Goal: Task Accomplishment & Management: Use online tool/utility

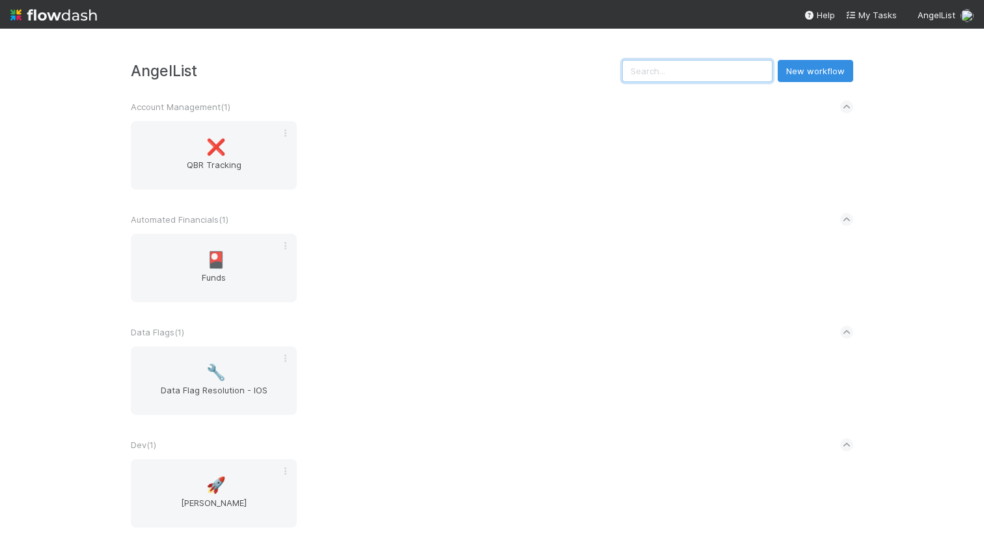
click at [697, 72] on input "text" at bounding box center [697, 71] width 150 height 22
click at [947, 14] on span "AngelList" at bounding box center [937, 15] width 38 height 10
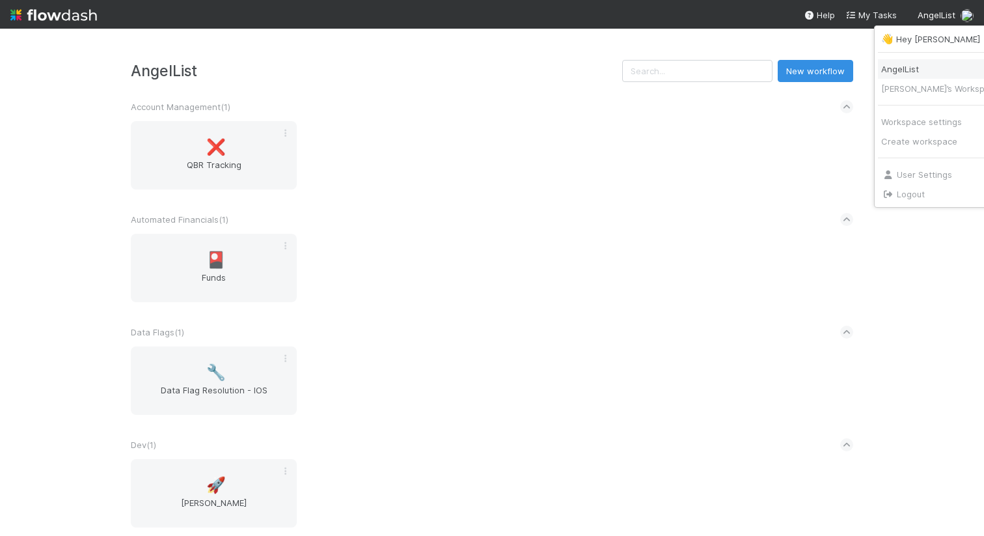
click at [910, 64] on div "AngelList" at bounding box center [941, 68] width 118 height 13
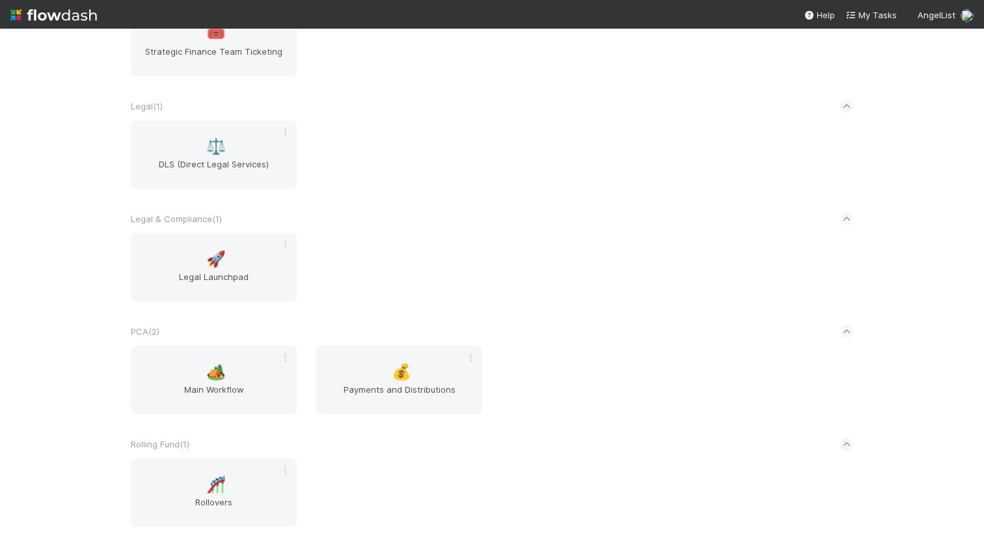
scroll to position [529, 0]
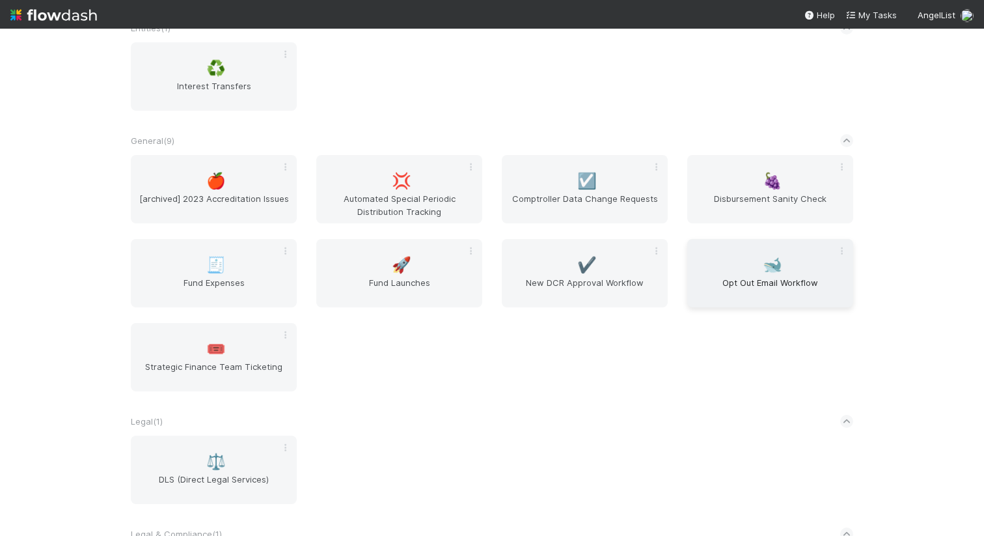
click at [758, 290] on span "Opt Out Email Workflow" at bounding box center [771, 289] width 156 height 26
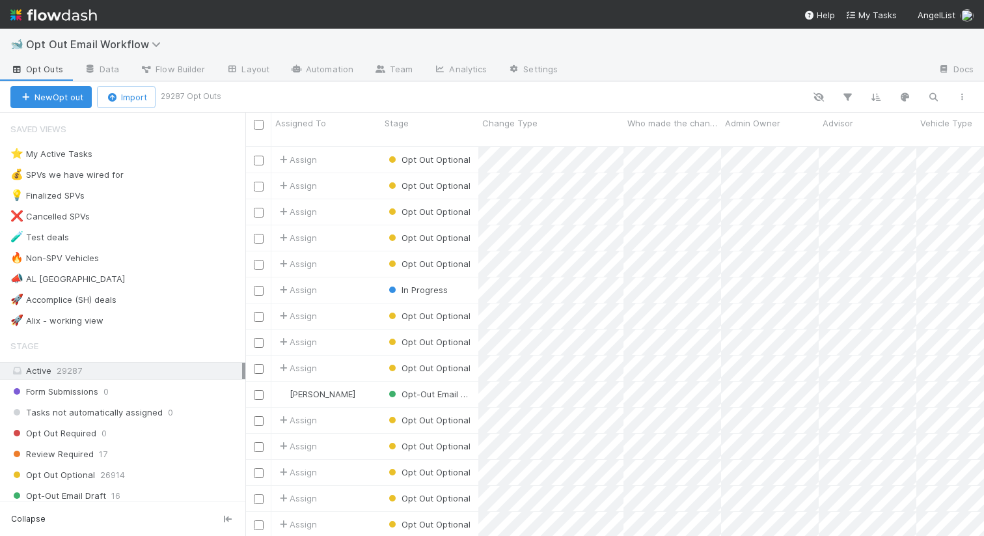
scroll to position [400, 739]
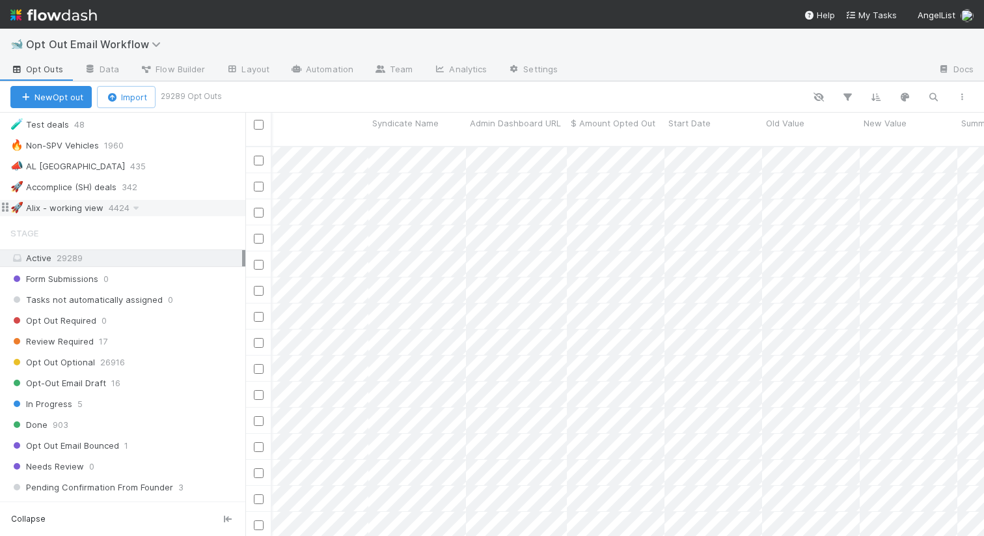
scroll to position [122, 0]
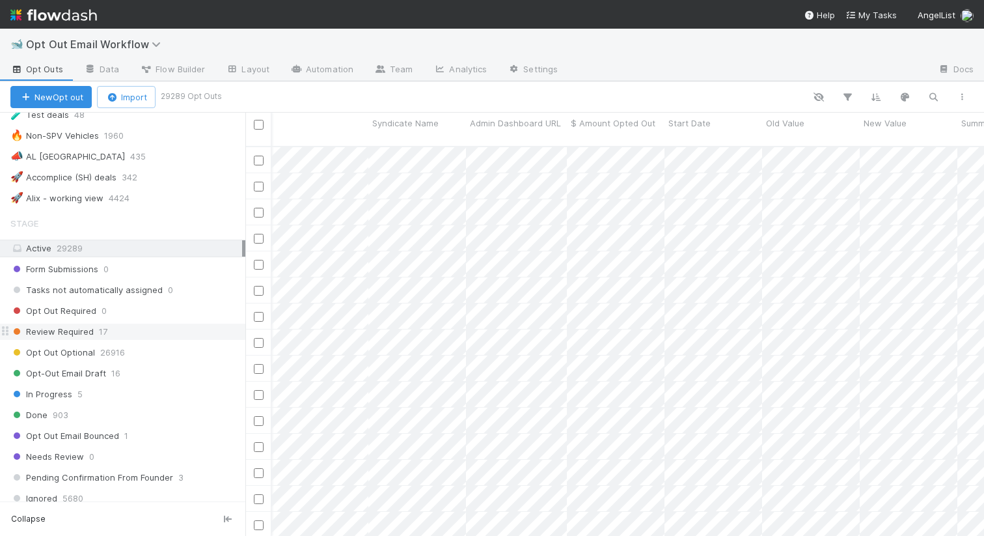
click at [54, 337] on span "Review Required" at bounding box center [51, 332] width 83 height 16
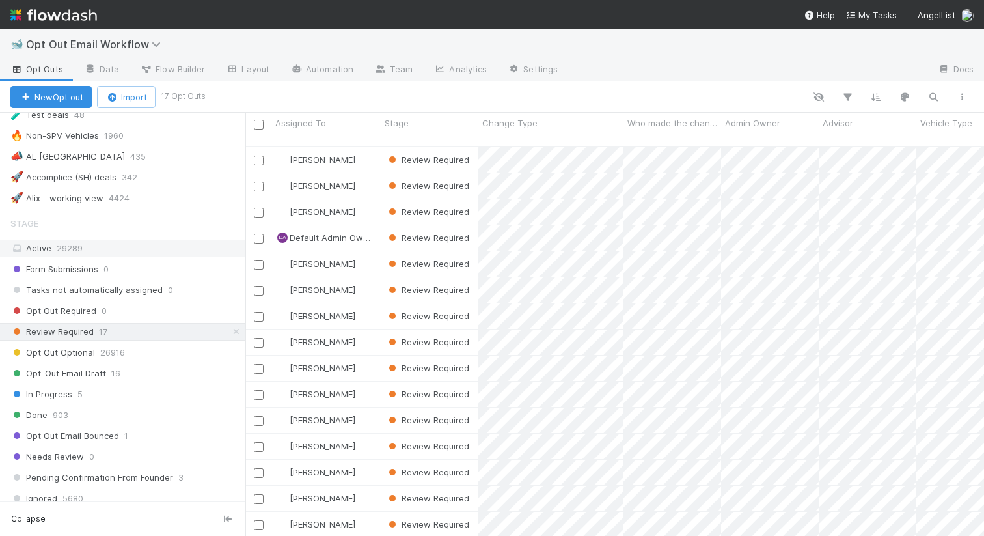
click at [180, 249] on div "Active 29289" at bounding box center [126, 248] width 232 height 16
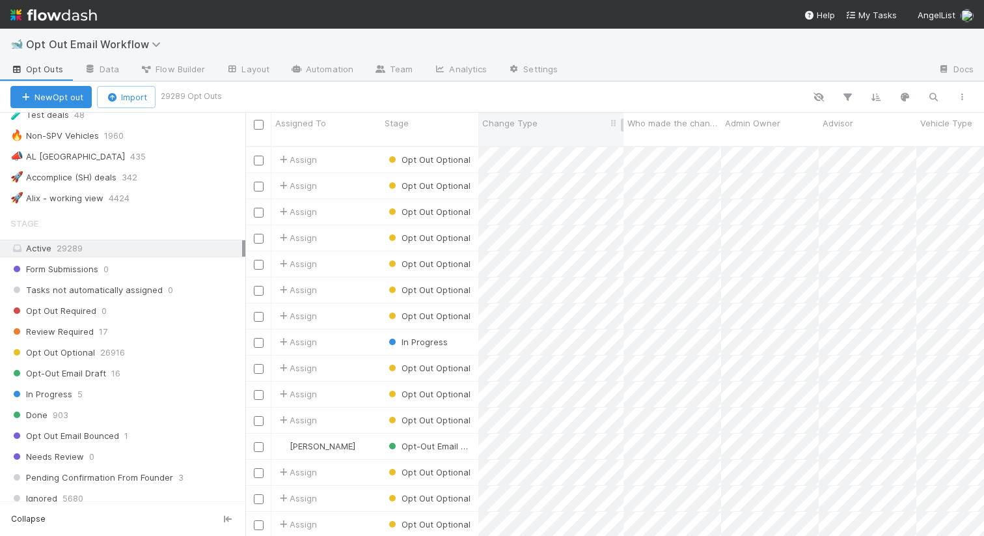
click at [582, 122] on div "Change Type" at bounding box center [551, 123] width 138 height 13
click at [376, 97] on div "Sort A → Z Sort Z → A Hide Edit field Delete field" at bounding box center [492, 268] width 984 height 536
click at [848, 91] on icon "button" at bounding box center [847, 97] width 13 height 12
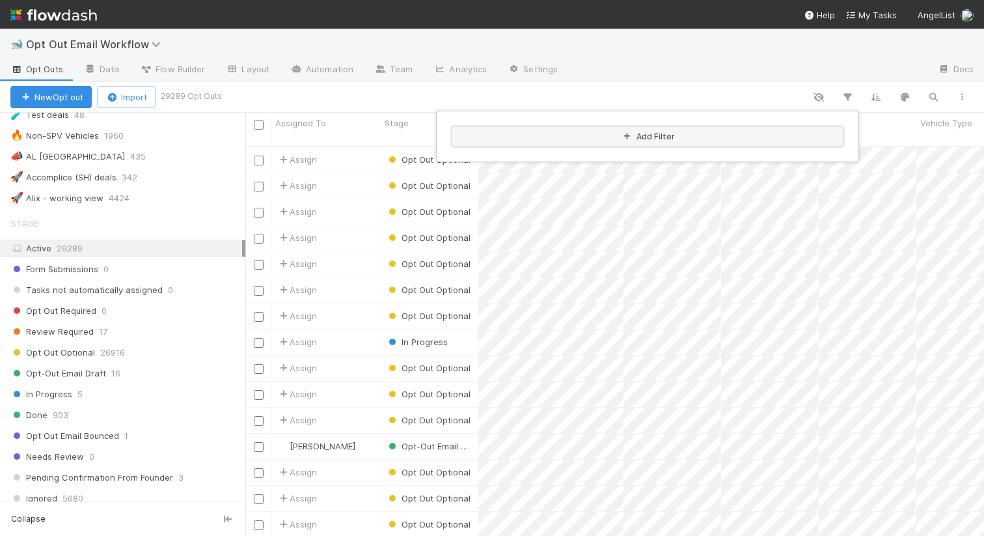
click at [706, 133] on button "Add Filter" at bounding box center [647, 136] width 391 height 19
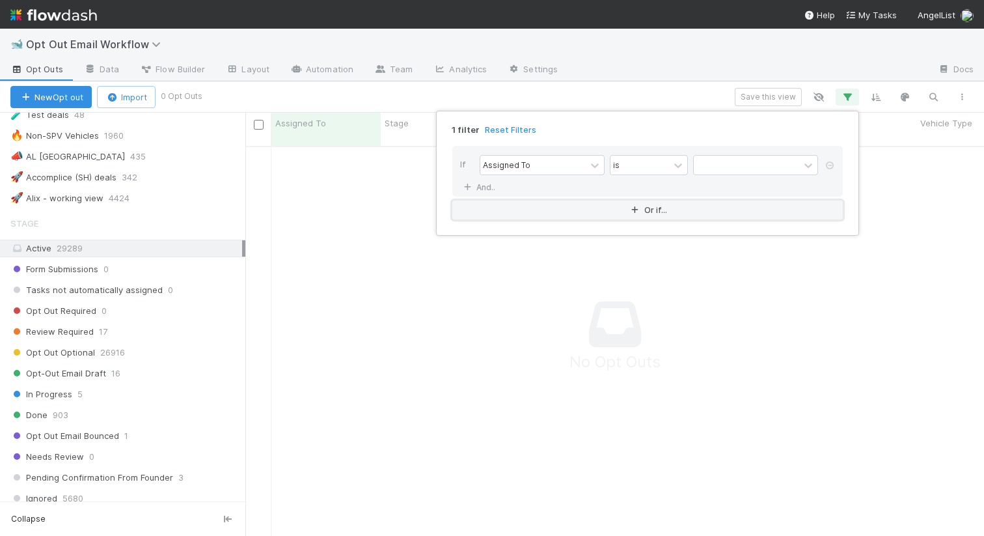
scroll to position [400, 739]
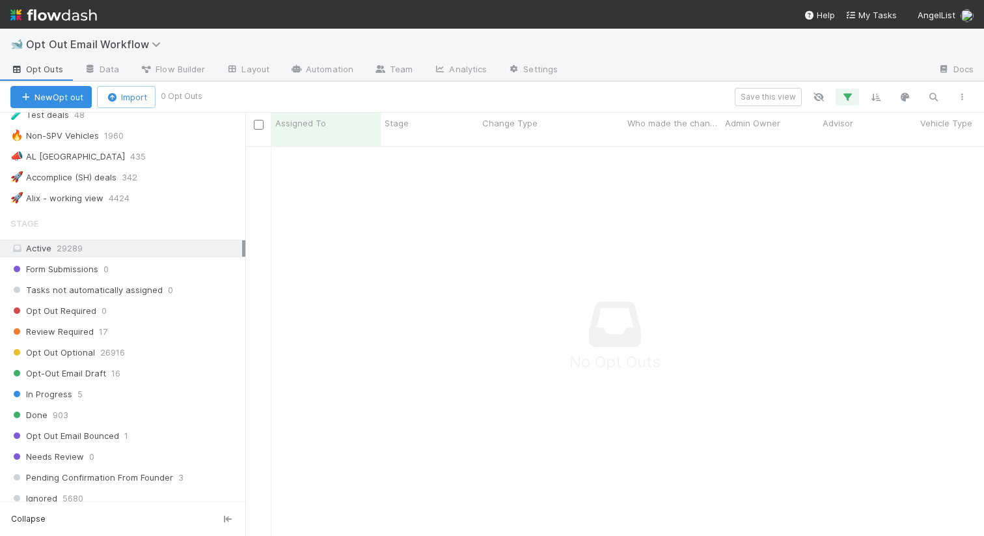
click at [206, 245] on div "Active 29289" at bounding box center [126, 248] width 232 height 16
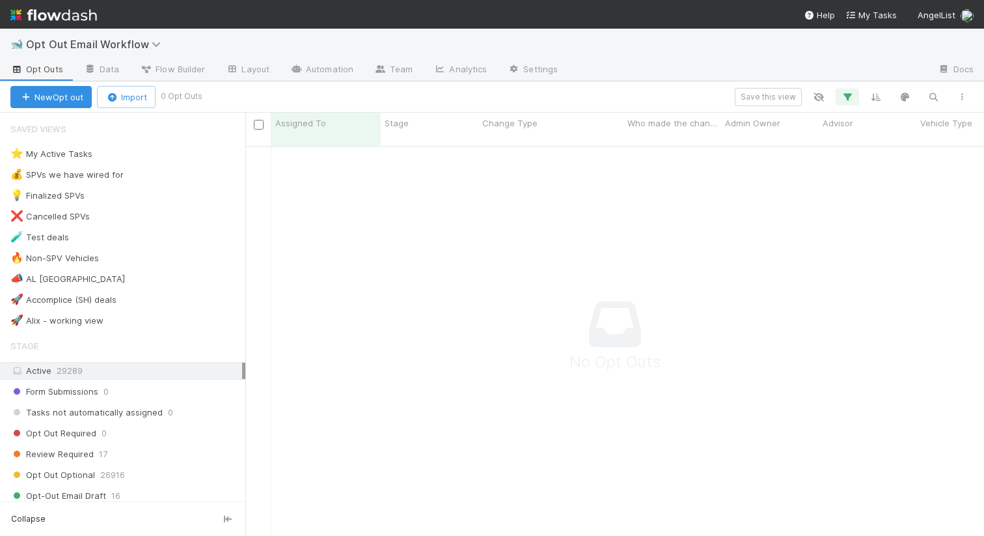
scroll to position [400, 739]
click at [848, 97] on icon "button" at bounding box center [847, 97] width 13 height 12
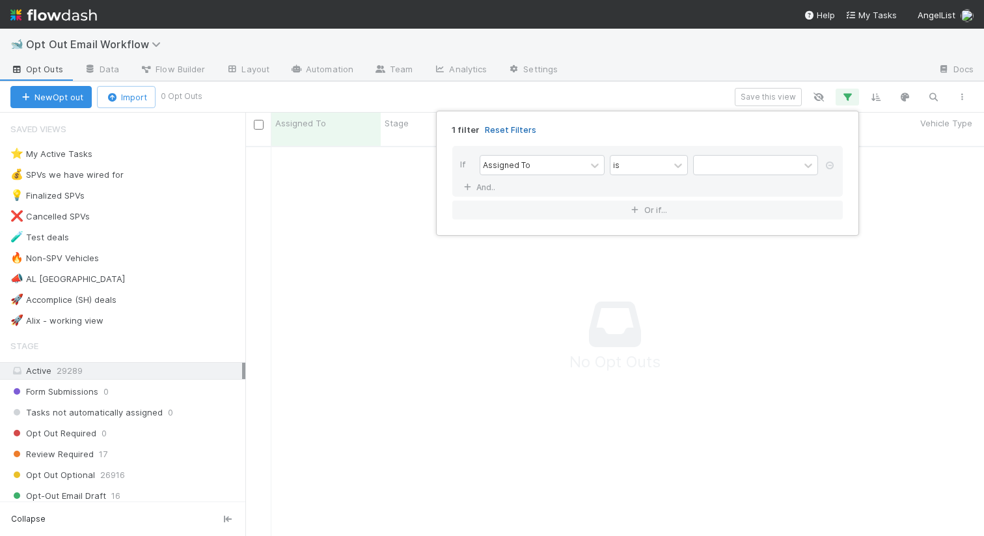
click at [523, 131] on link "Reset Filters" at bounding box center [510, 129] width 51 height 11
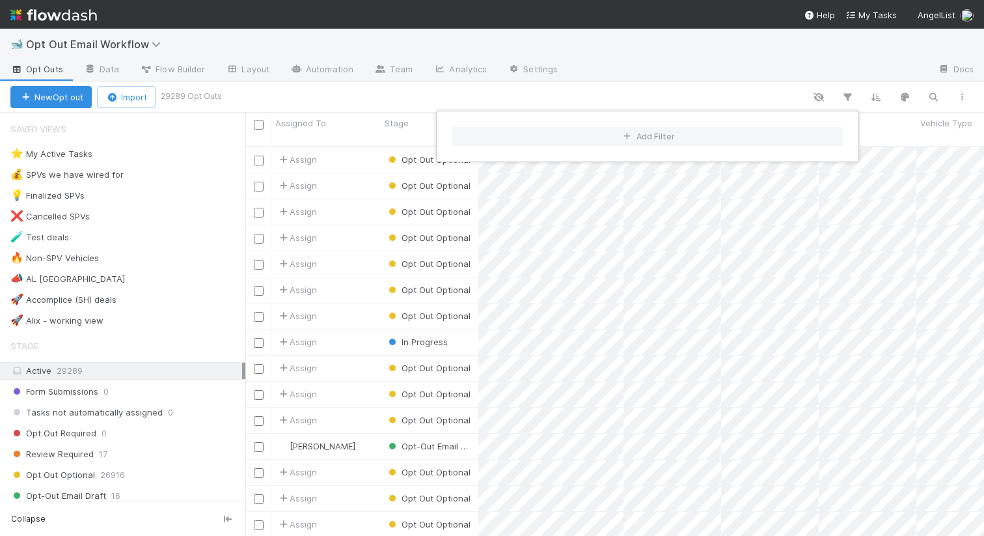
click at [640, 90] on div "Add Filter" at bounding box center [492, 268] width 984 height 536
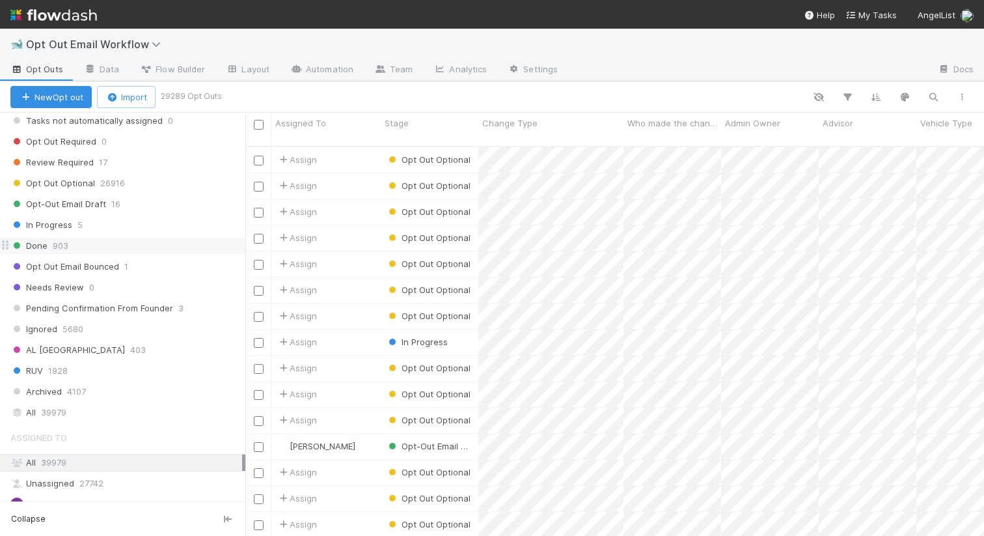
scroll to position [279, 0]
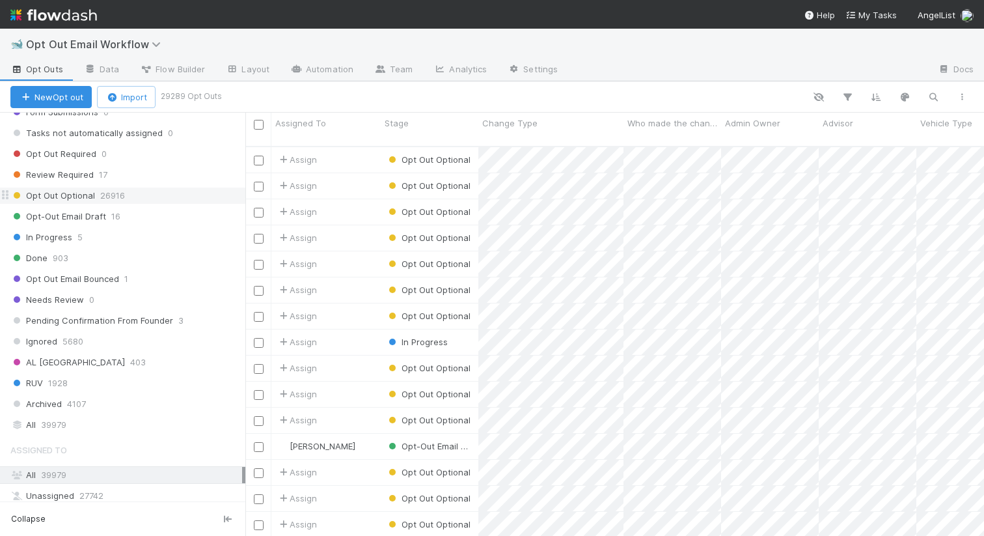
click at [151, 201] on div "Opt Out Optional 26916" at bounding box center [127, 195] width 235 height 16
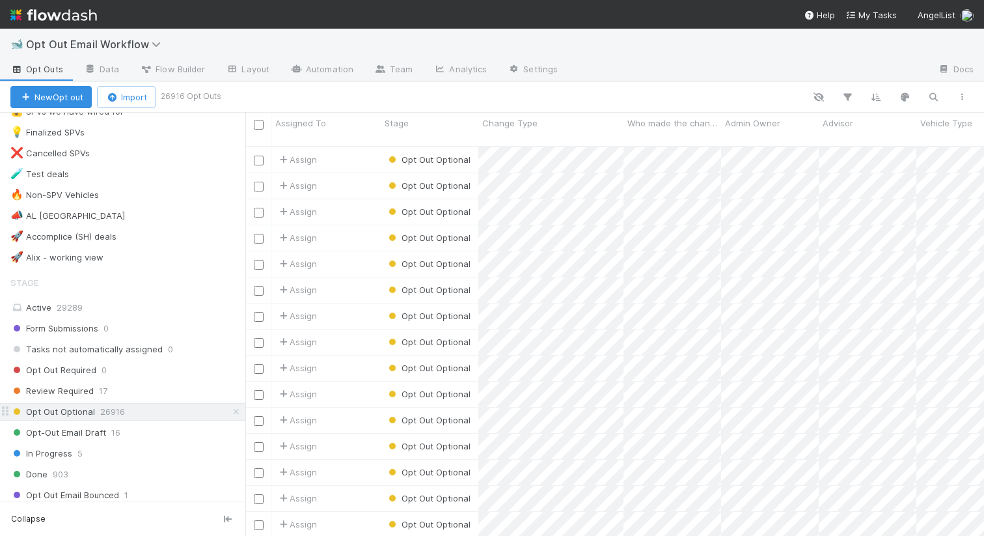
scroll to position [55, 0]
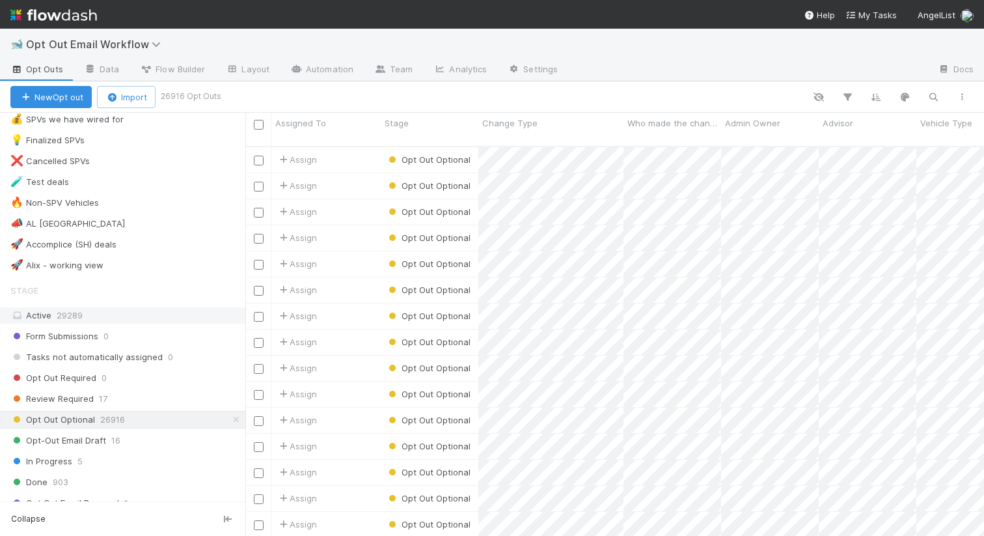
click at [102, 312] on div "Active 29289" at bounding box center [126, 315] width 232 height 16
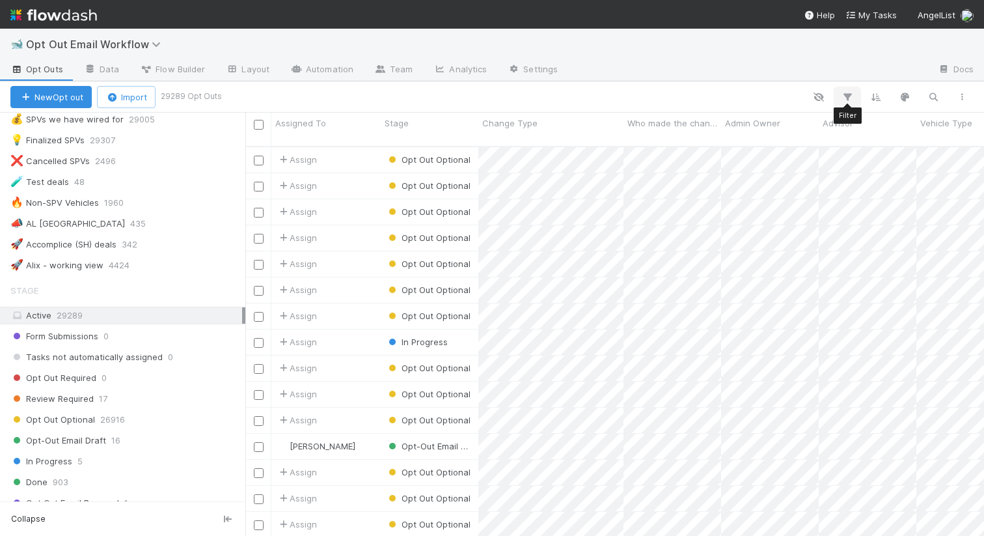
click at [844, 94] on icon "button" at bounding box center [847, 97] width 13 height 12
click at [621, 137] on icon "button" at bounding box center [627, 137] width 13 height 8
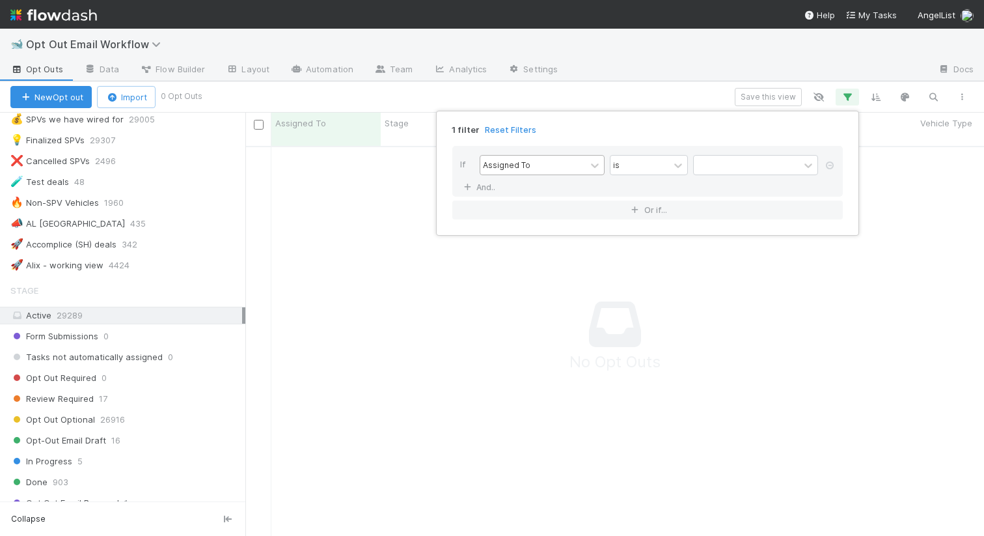
click at [576, 162] on div "Assigned To" at bounding box center [532, 165] width 105 height 19
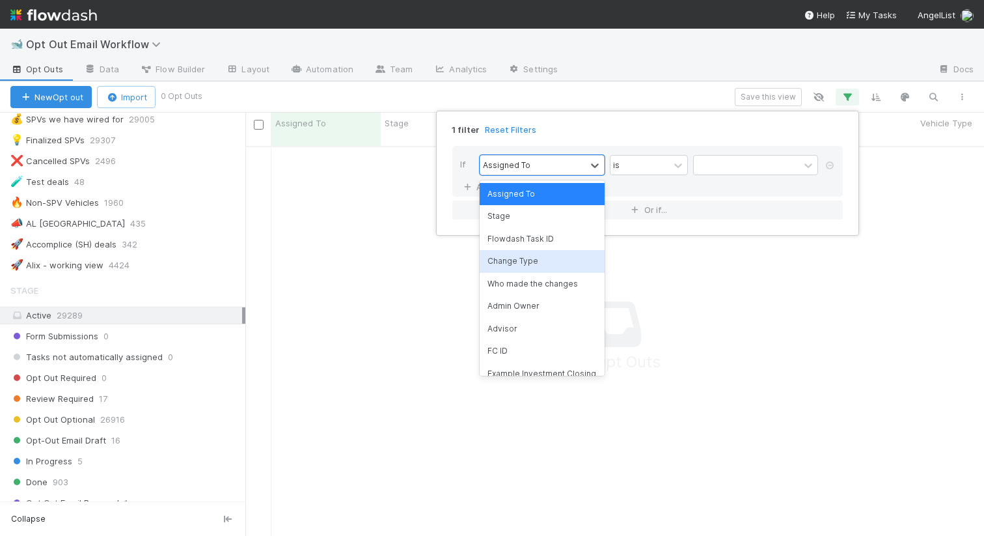
click at [546, 262] on div "Change Type" at bounding box center [542, 261] width 125 height 22
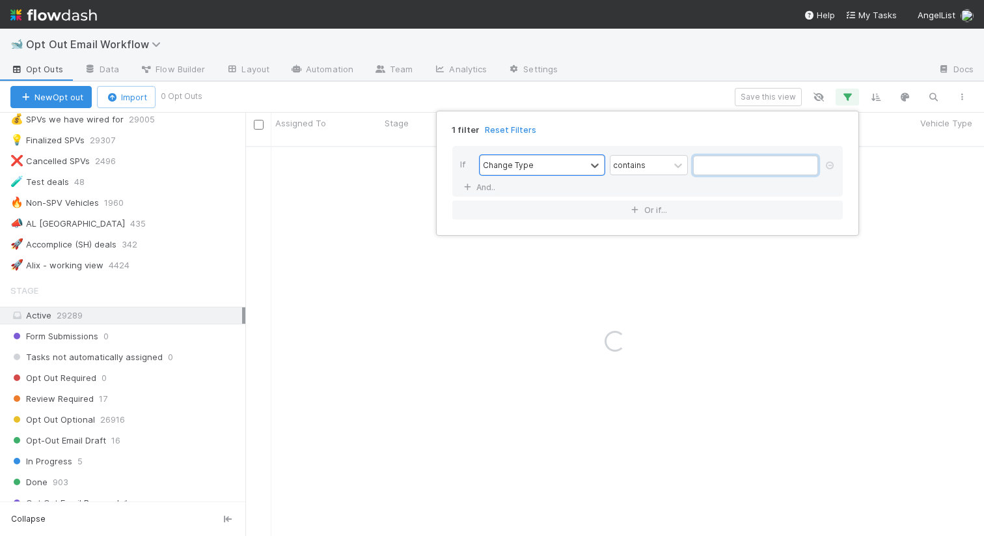
click at [734, 168] on input "text" at bounding box center [755, 166] width 125 height 20
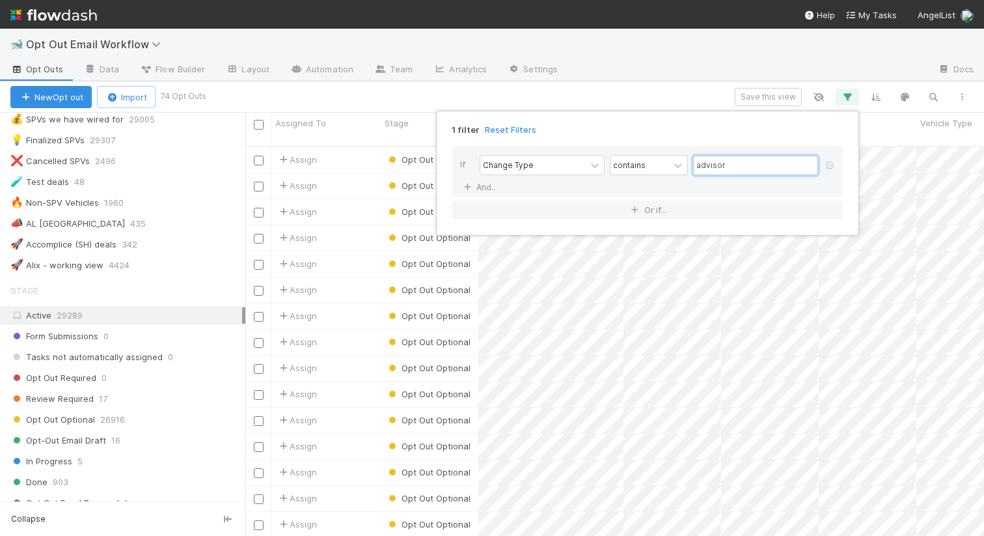
type input "advisor"
click at [620, 64] on div "1 filter Reset Filters If Change Type contains advisor And.. Or if..." at bounding box center [492, 268] width 984 height 536
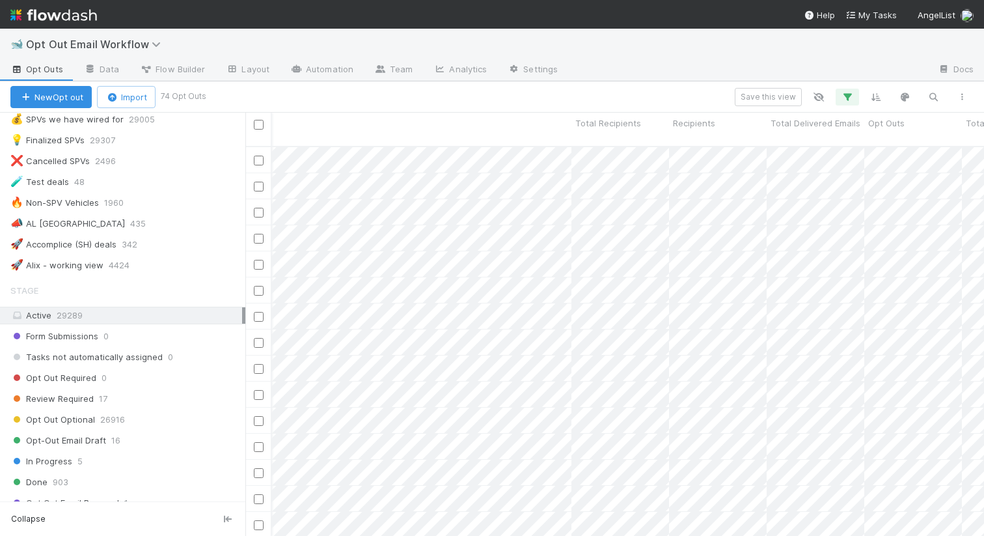
scroll to position [0, 0]
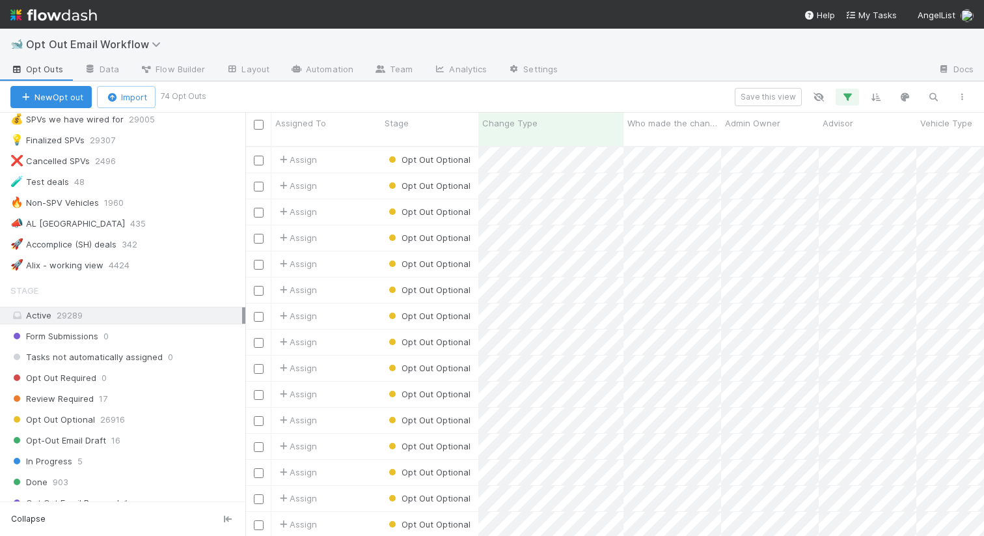
click at [645, 55] on div "🐋 Opt Out Email Workflow" at bounding box center [492, 44] width 984 height 31
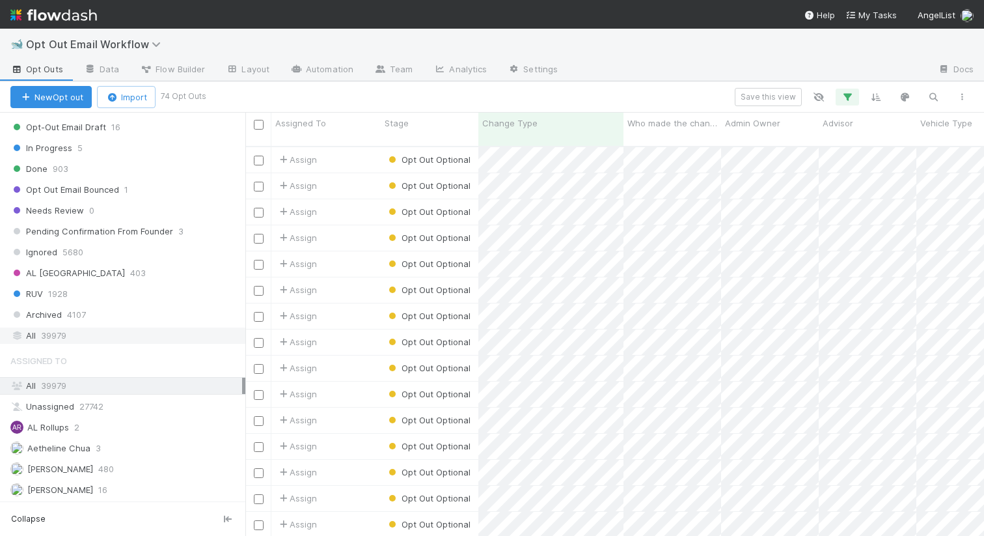
click at [139, 329] on div "All 39979" at bounding box center [126, 335] width 232 height 16
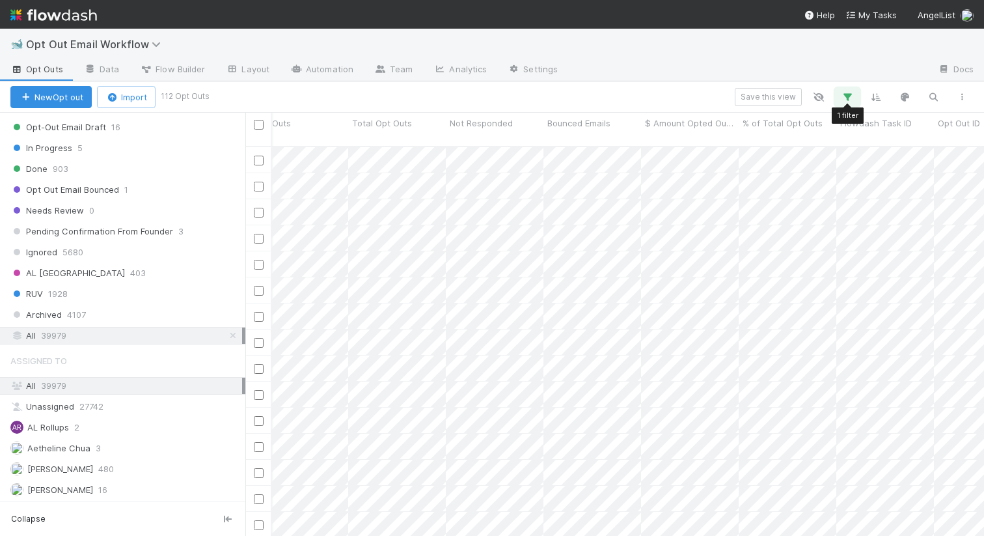
click at [851, 95] on icon "button" at bounding box center [847, 97] width 13 height 12
click at [508, 127] on link "Reset Filters" at bounding box center [510, 129] width 51 height 11
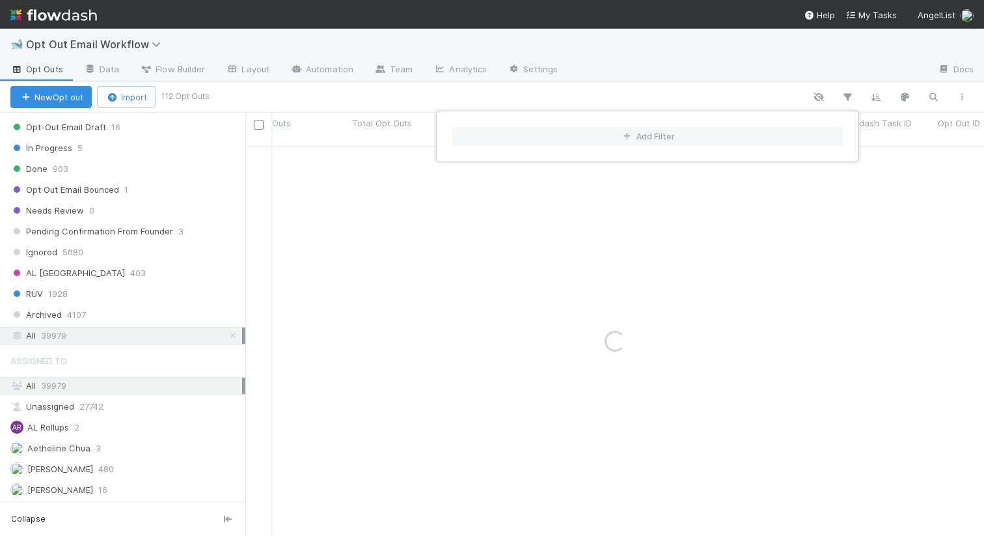
click at [719, 64] on div "Add Filter" at bounding box center [492, 268] width 984 height 536
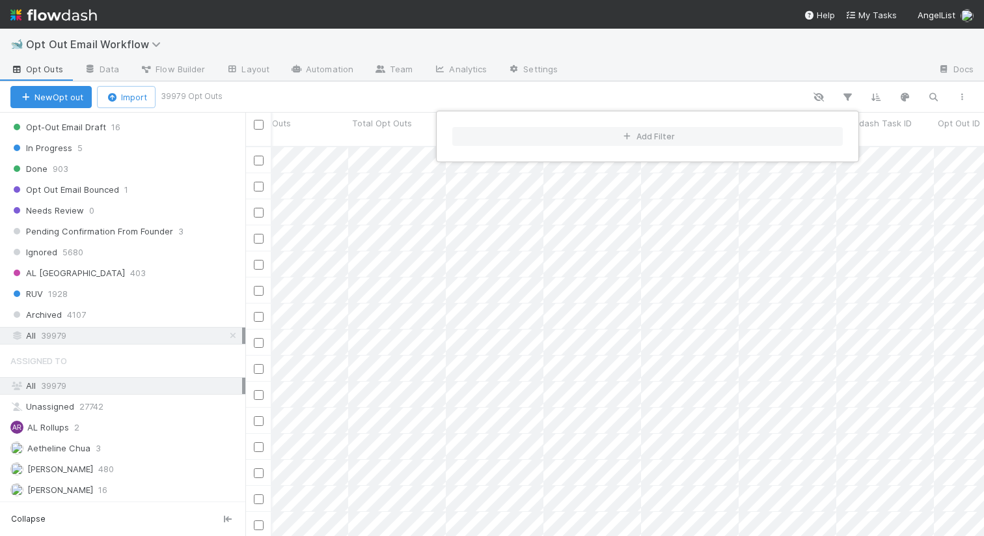
click at [651, 91] on div "Add Filter" at bounding box center [492, 268] width 984 height 536
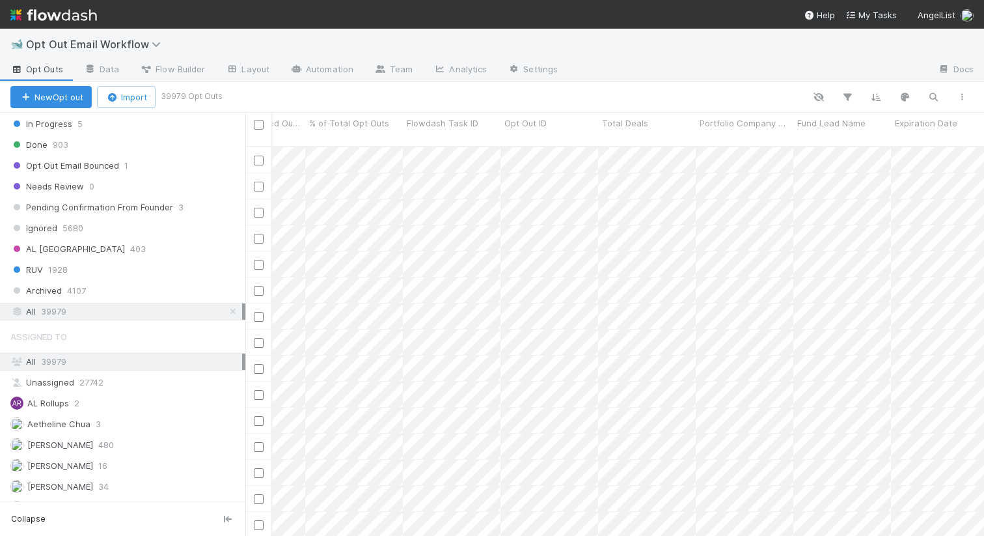
click at [55, 312] on span "39979" at bounding box center [53, 311] width 25 height 16
